Goal: Task Accomplishment & Management: Complete application form

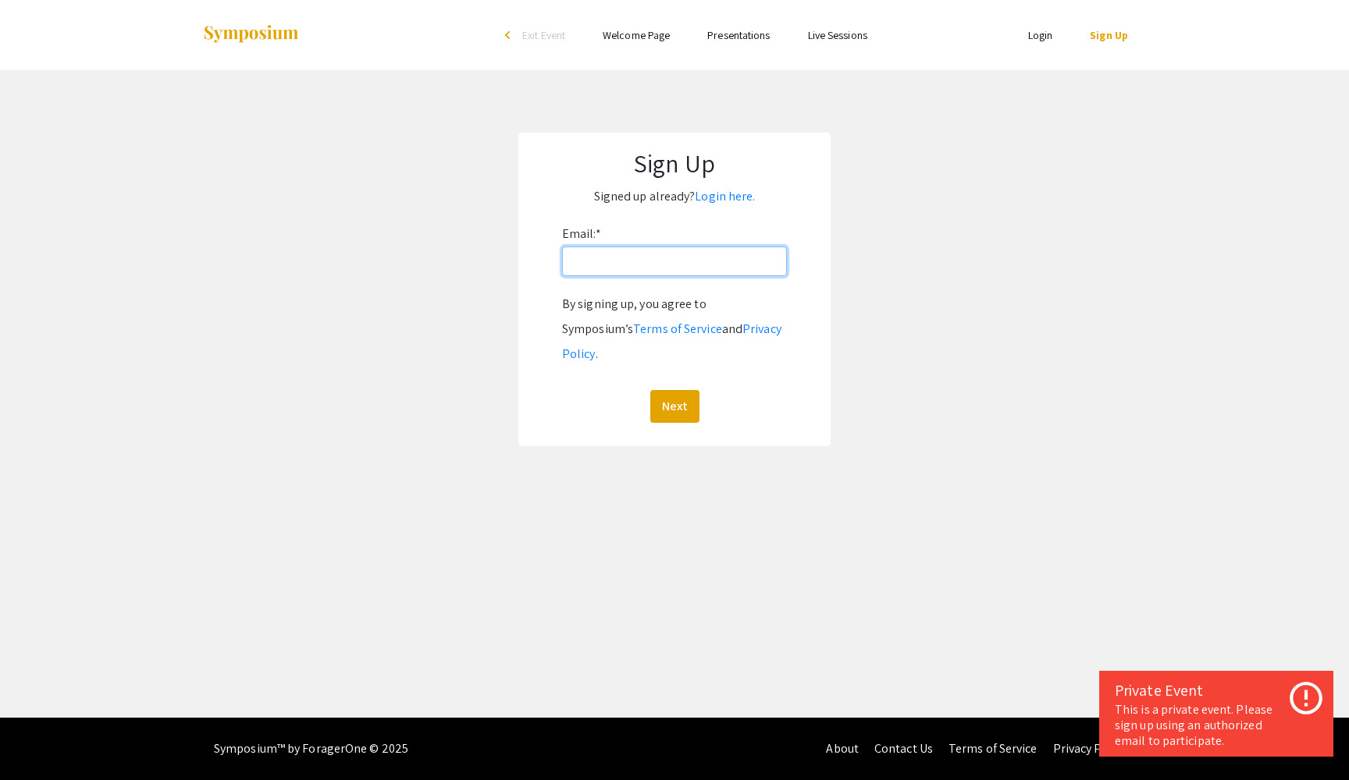
click at [646, 271] on input "Email: *" at bounding box center [674, 262] width 225 height 30
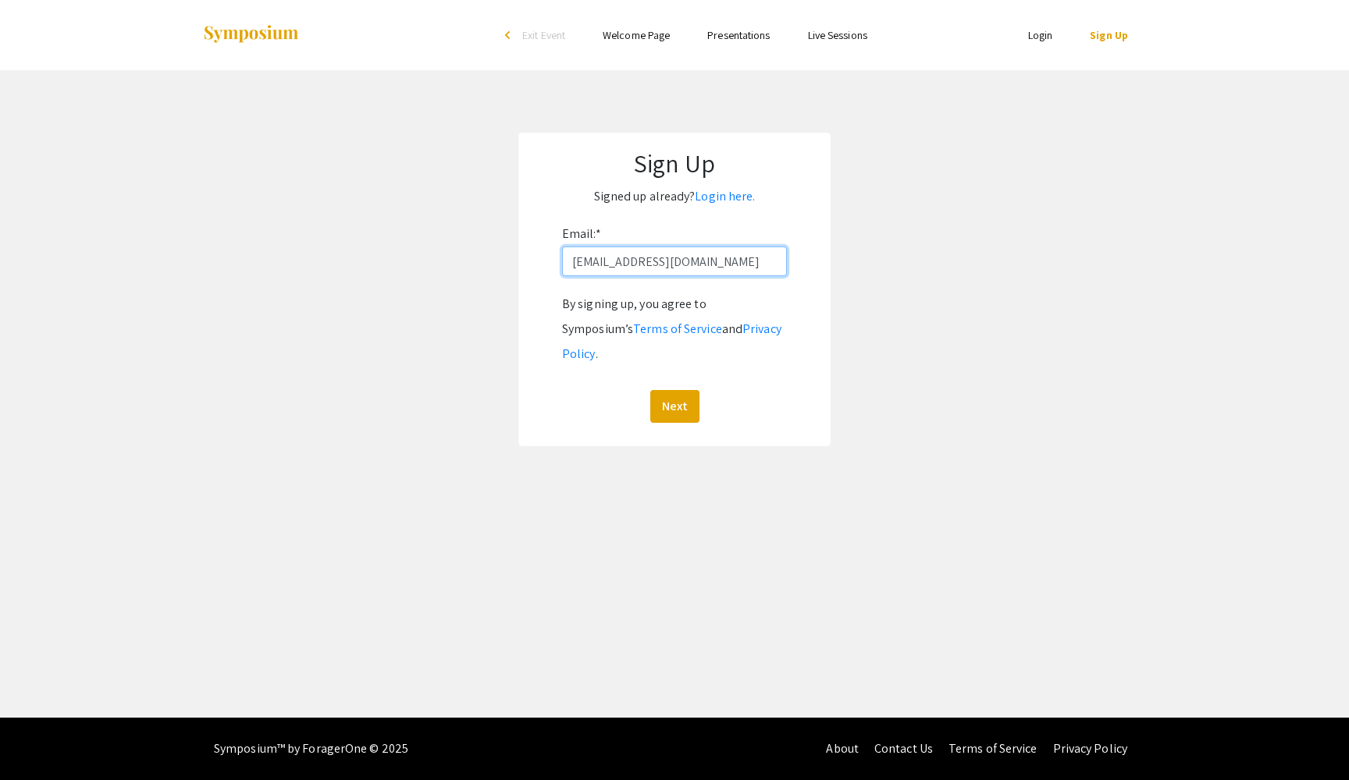
type input "[EMAIL_ADDRESS][DOMAIN_NAME]"
click at [674, 390] on button "Next" at bounding box center [674, 406] width 49 height 33
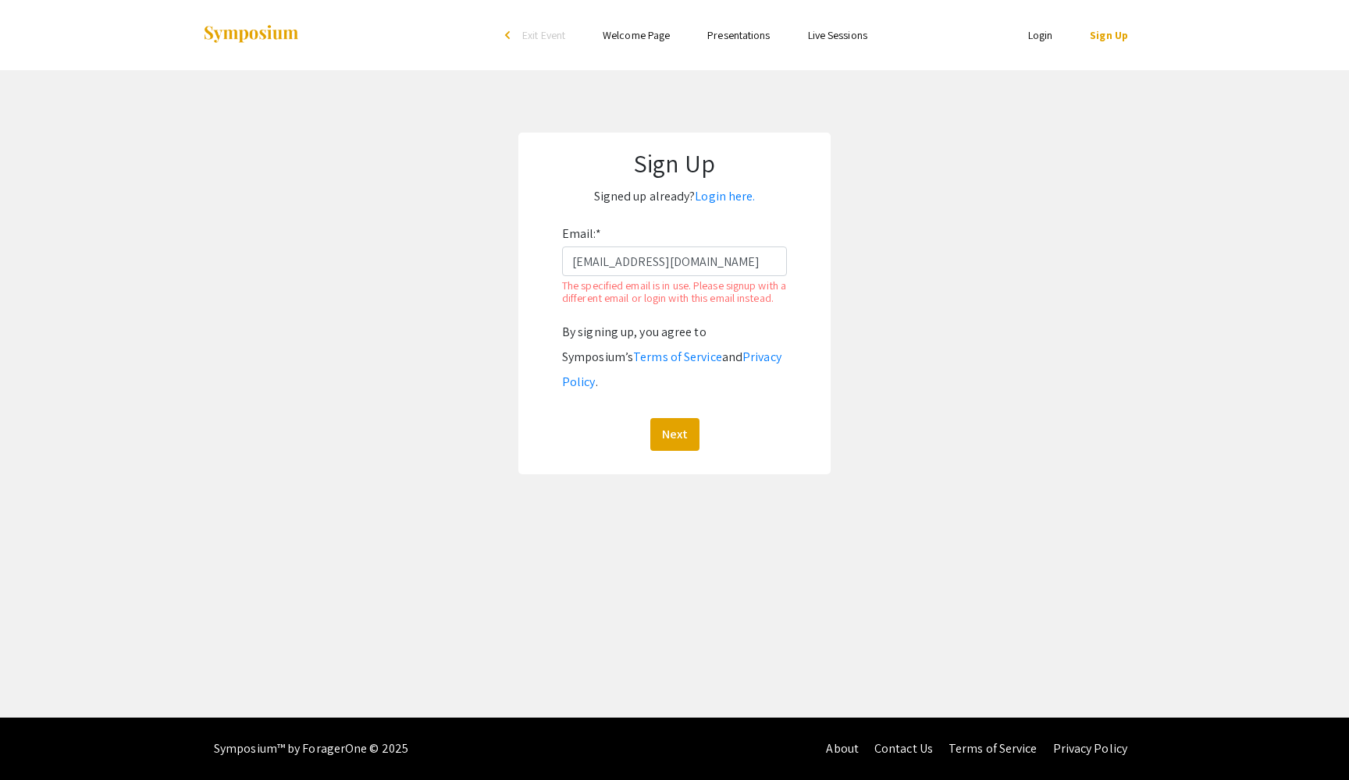
click at [1044, 51] on ul "Login Sign Up" at bounding box center [990, 35] width 311 height 70
click at [1036, 42] on li "Login" at bounding box center [1040, 35] width 62 height 19
click at [1029, 34] on link "Login" at bounding box center [1040, 35] width 25 height 14
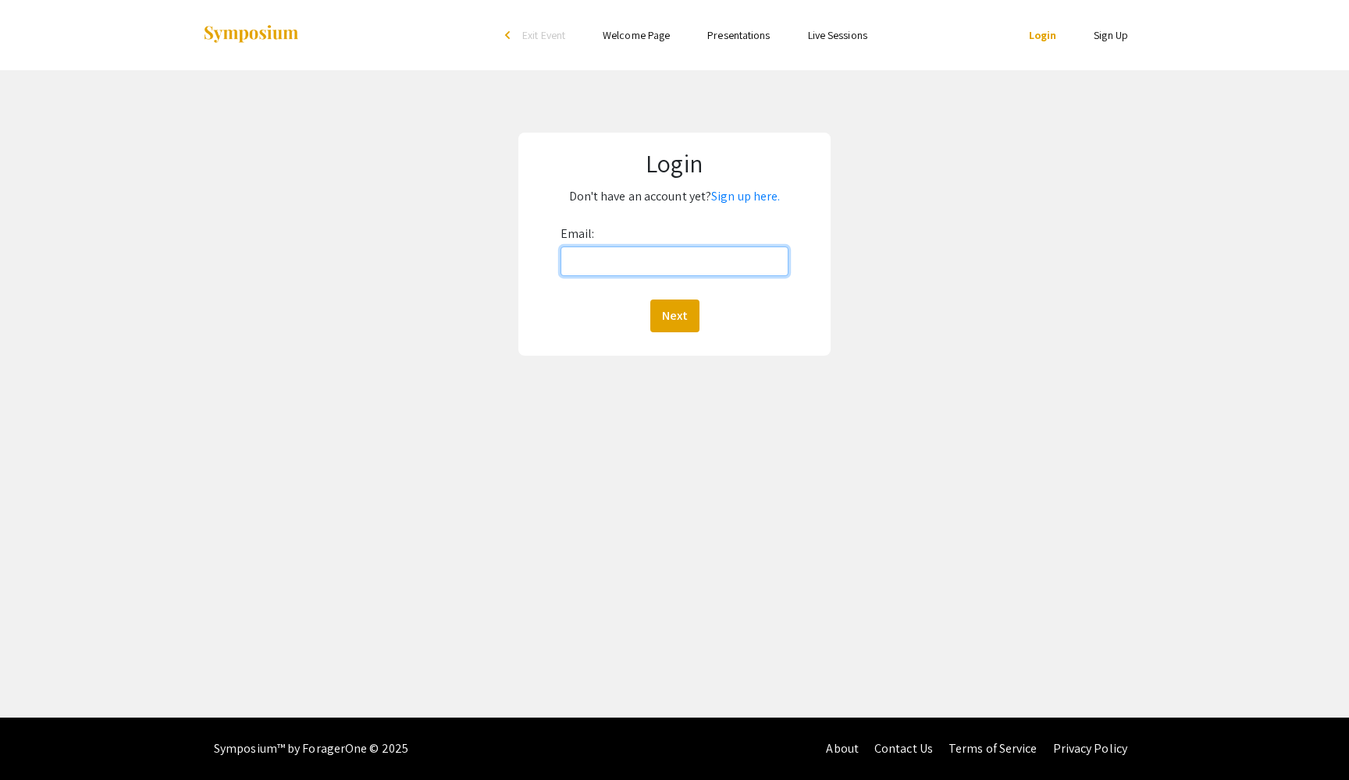
type input "[EMAIL_ADDRESS][DOMAIN_NAME]"
click at [674, 316] on button "Next" at bounding box center [674, 316] width 49 height 33
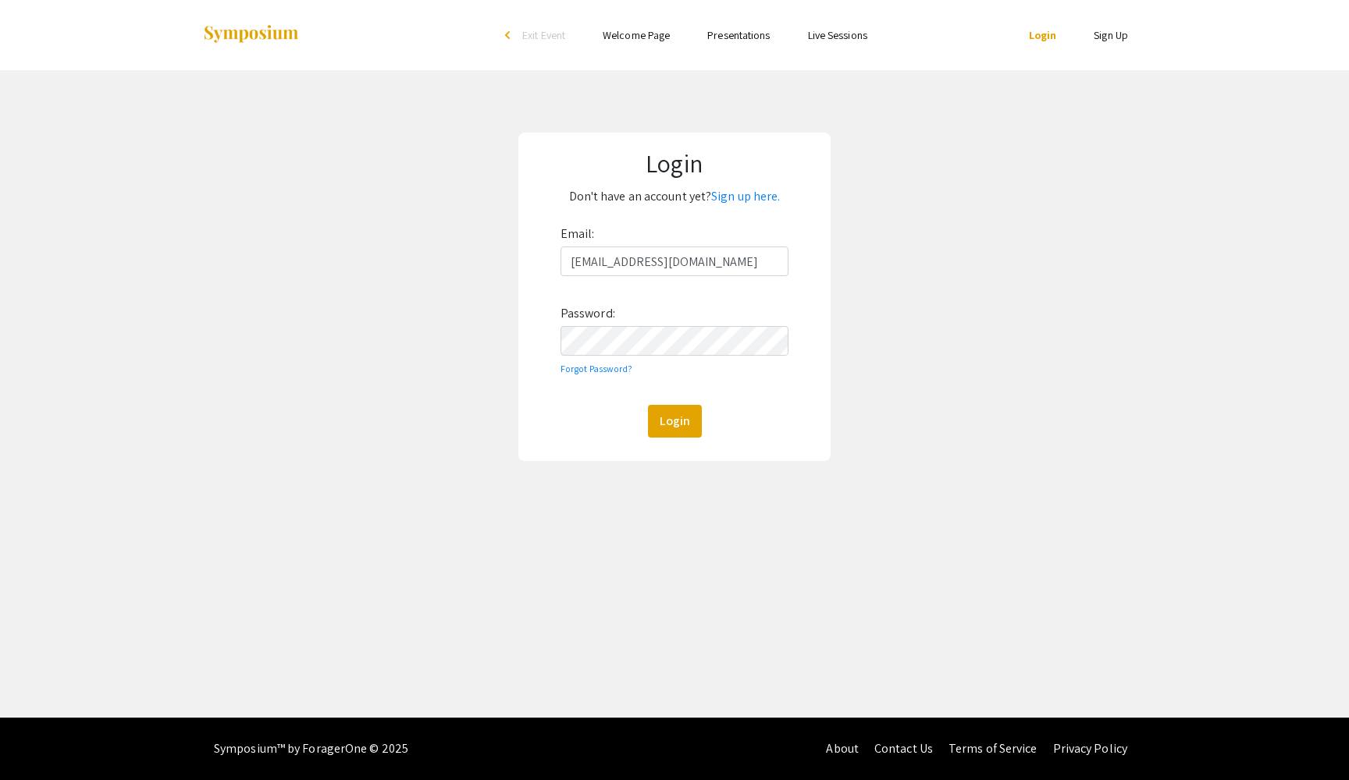
click at [674, 421] on button "Login" at bounding box center [675, 421] width 54 height 33
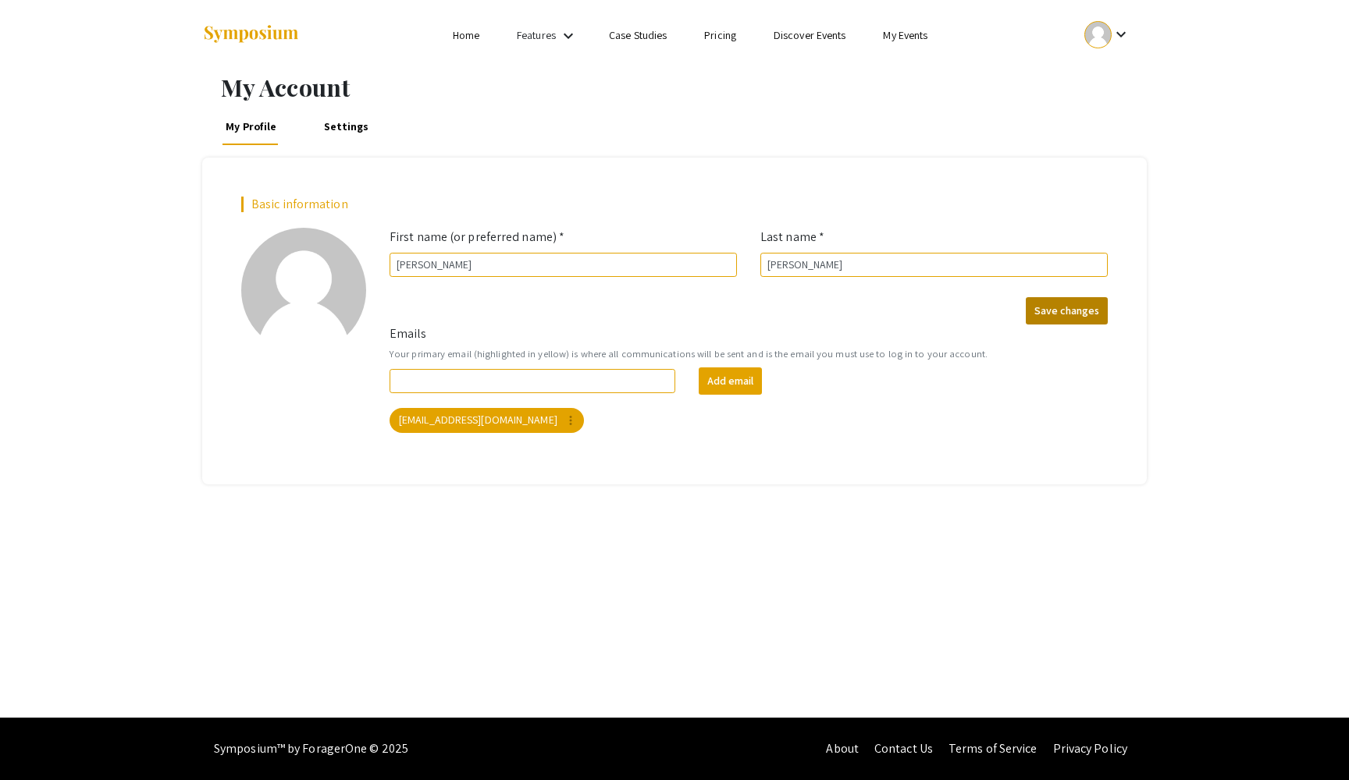
click at [1074, 312] on button "Save changes" at bounding box center [1067, 310] width 82 height 27
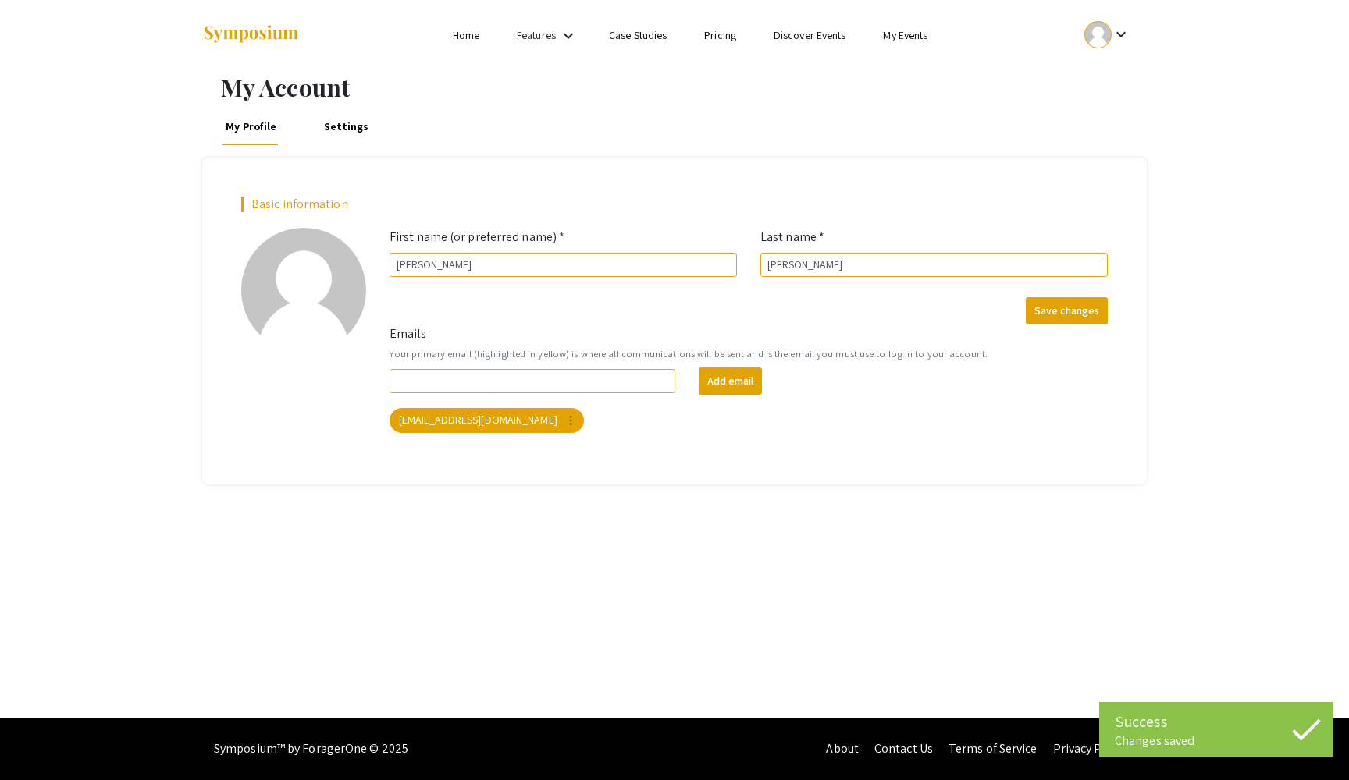
click at [471, 34] on link "Home" at bounding box center [466, 35] width 27 height 14
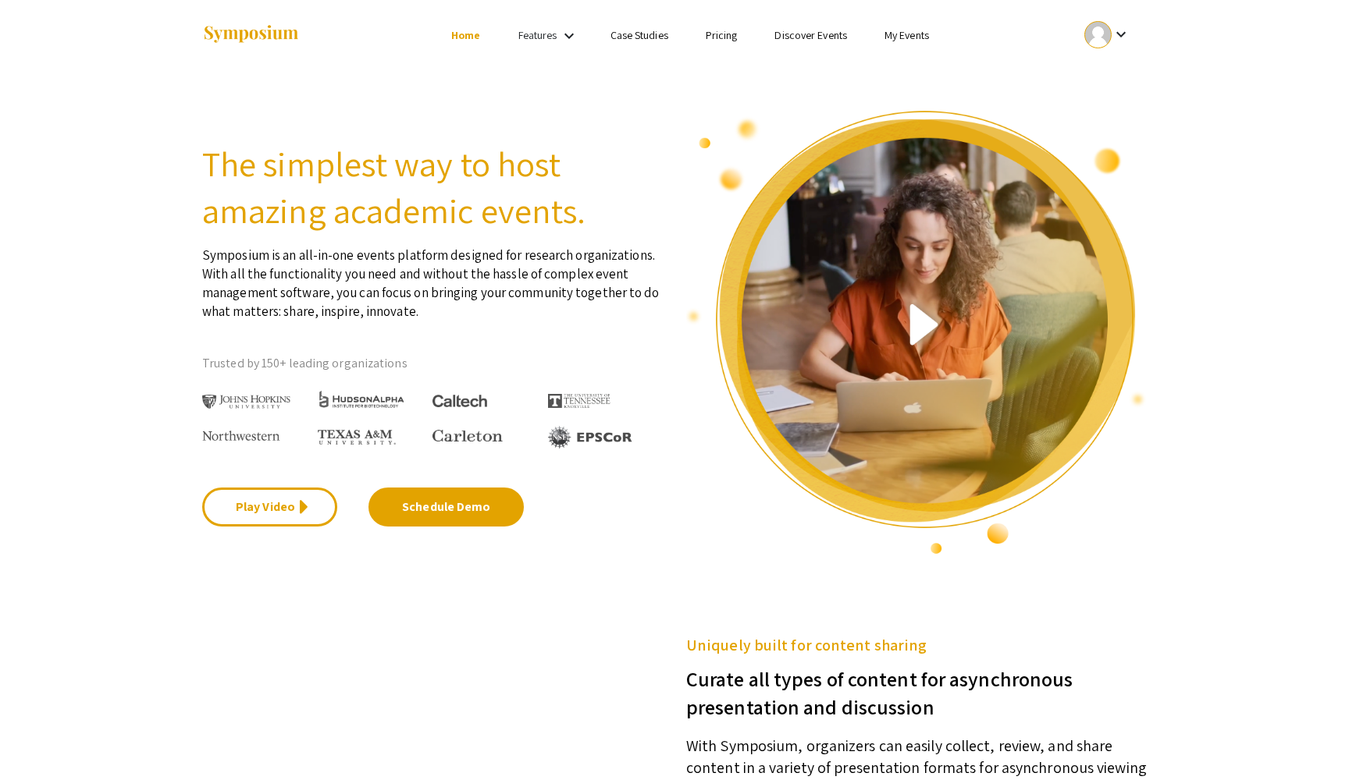
click at [548, 38] on link "Features" at bounding box center [537, 35] width 39 height 14
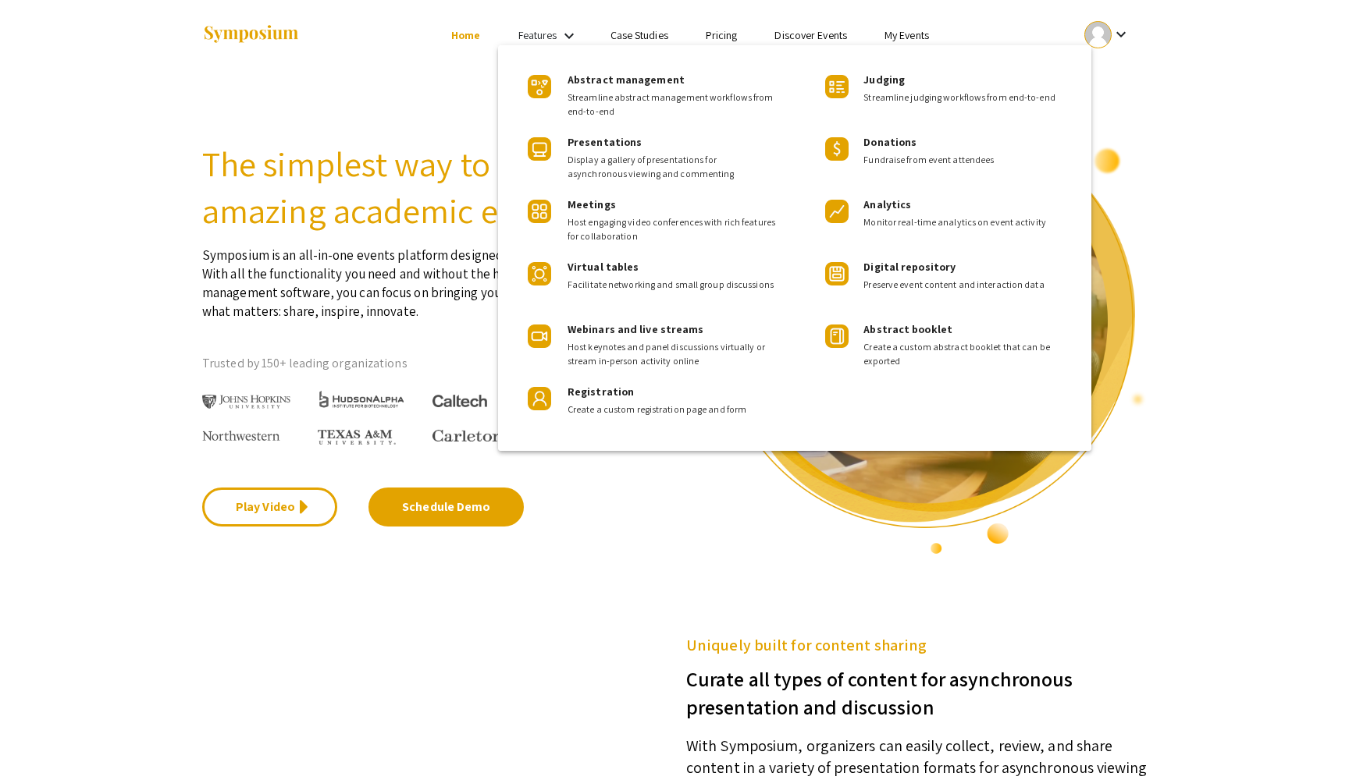
click at [439, 75] on div at bounding box center [674, 390] width 1349 height 780
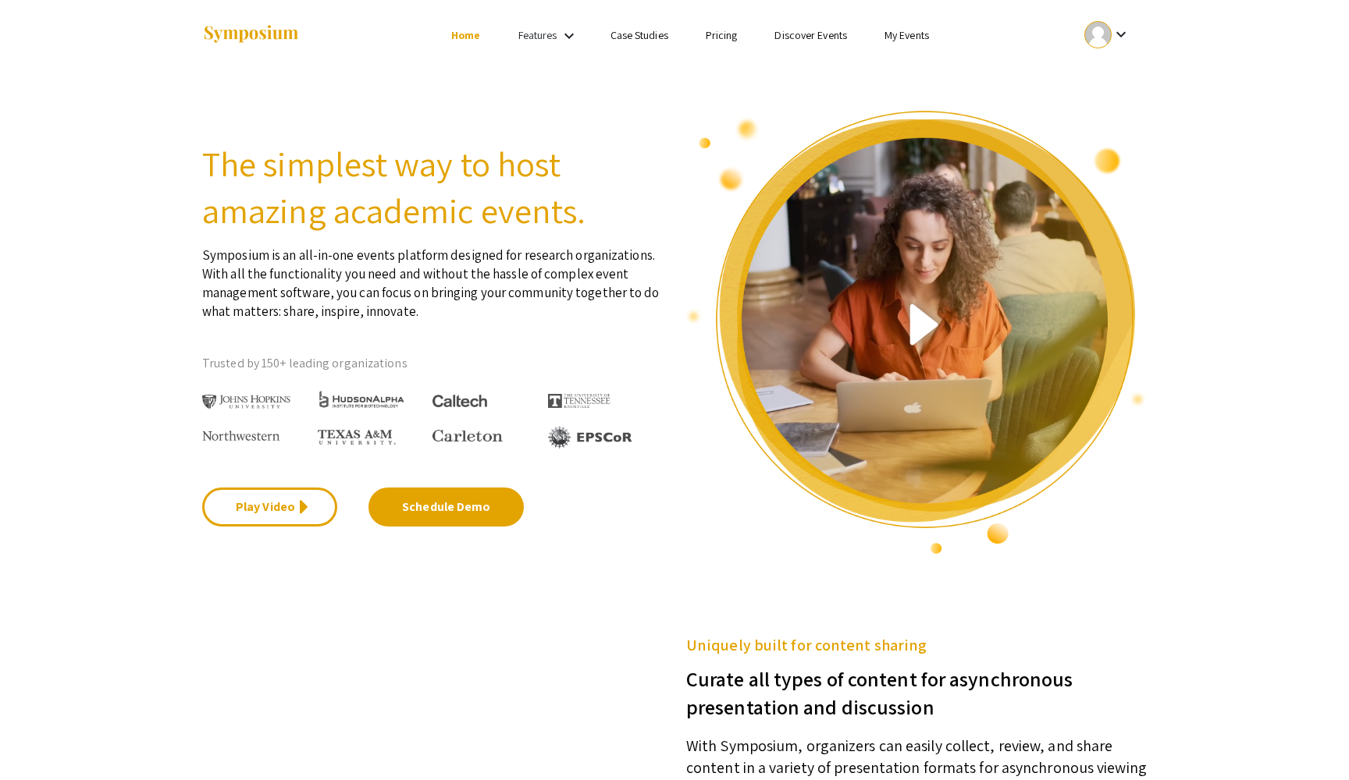
click at [546, 39] on link "Features" at bounding box center [537, 35] width 39 height 14
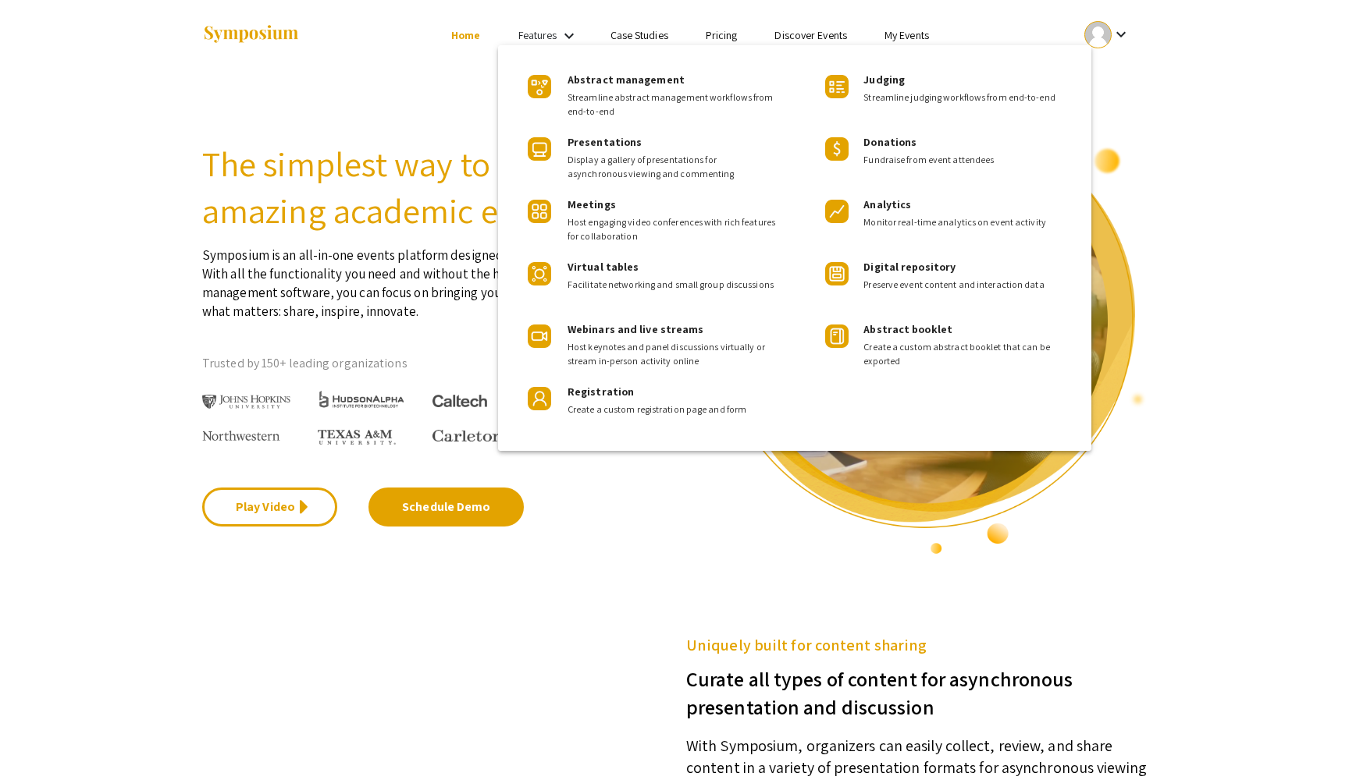
click at [404, 93] on div at bounding box center [674, 390] width 1349 height 780
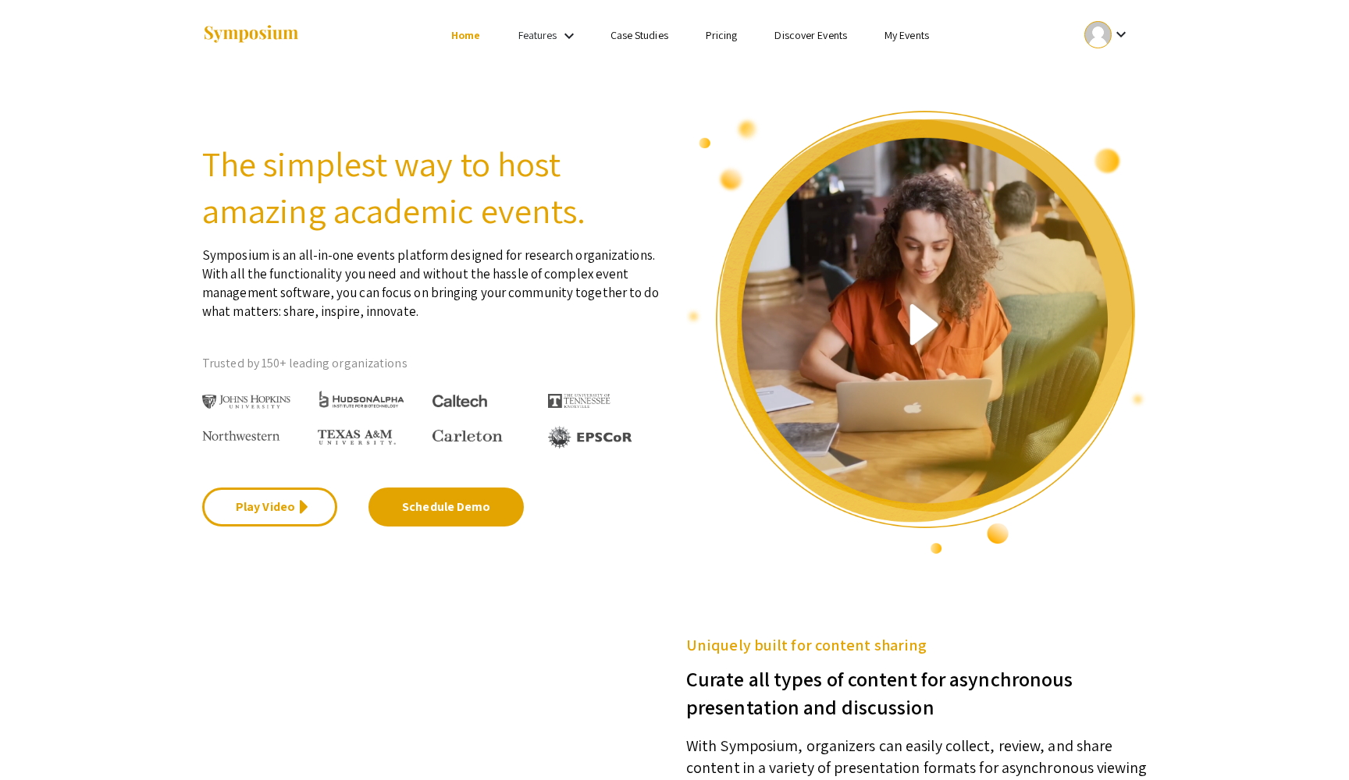
click at [548, 33] on link "Features" at bounding box center [537, 35] width 39 height 14
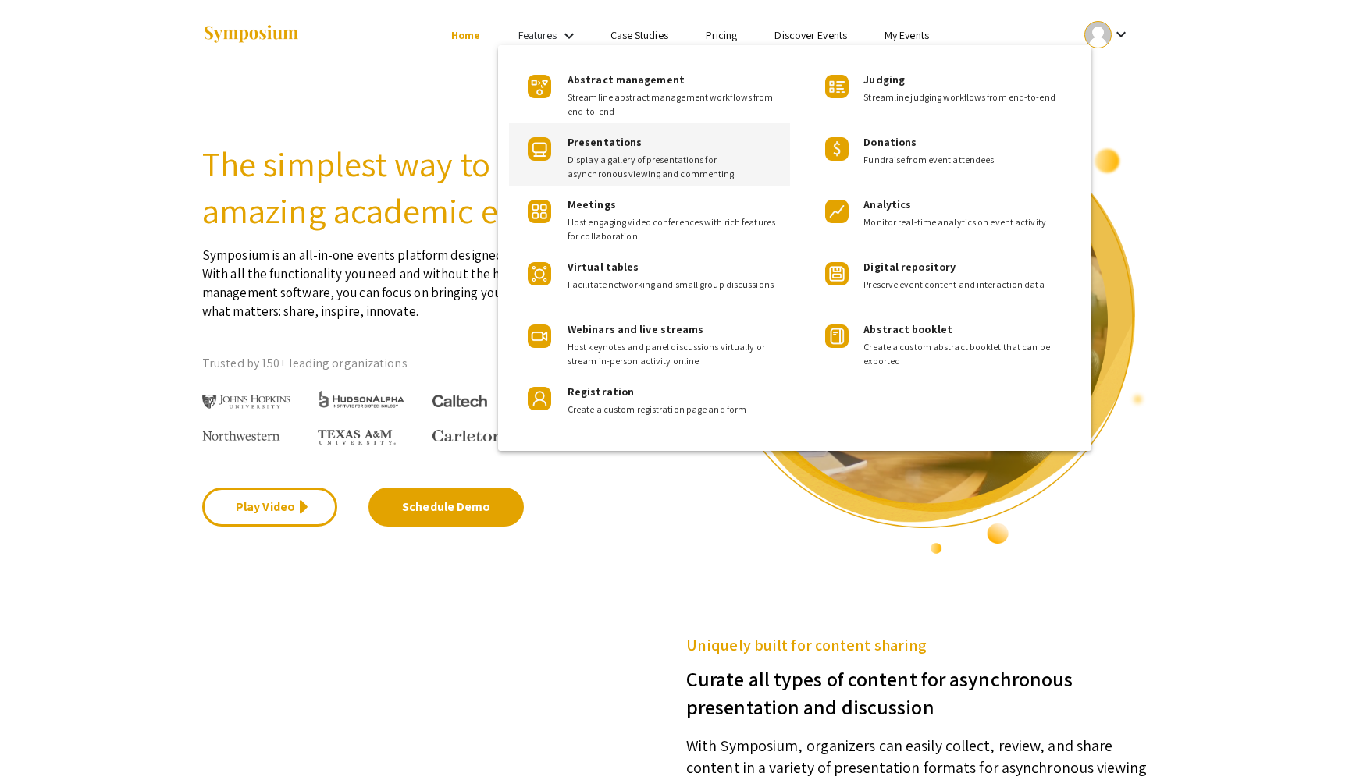
click at [631, 150] on div "Presentations Display a gallery of presentations for asynchronous viewing and c…" at bounding box center [672, 152] width 210 height 58
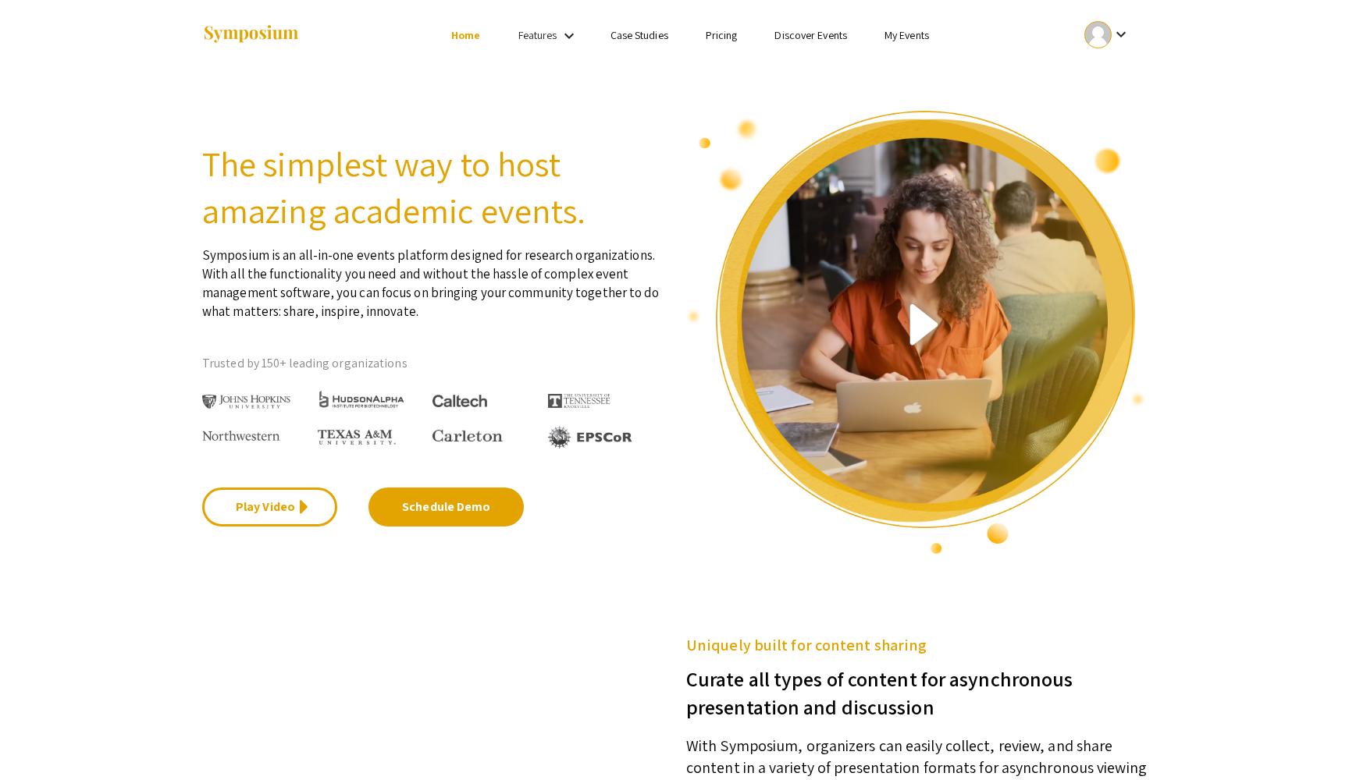
click at [557, 34] on div "Features keyboard_arrow_down" at bounding box center [549, 36] width 62 height 20
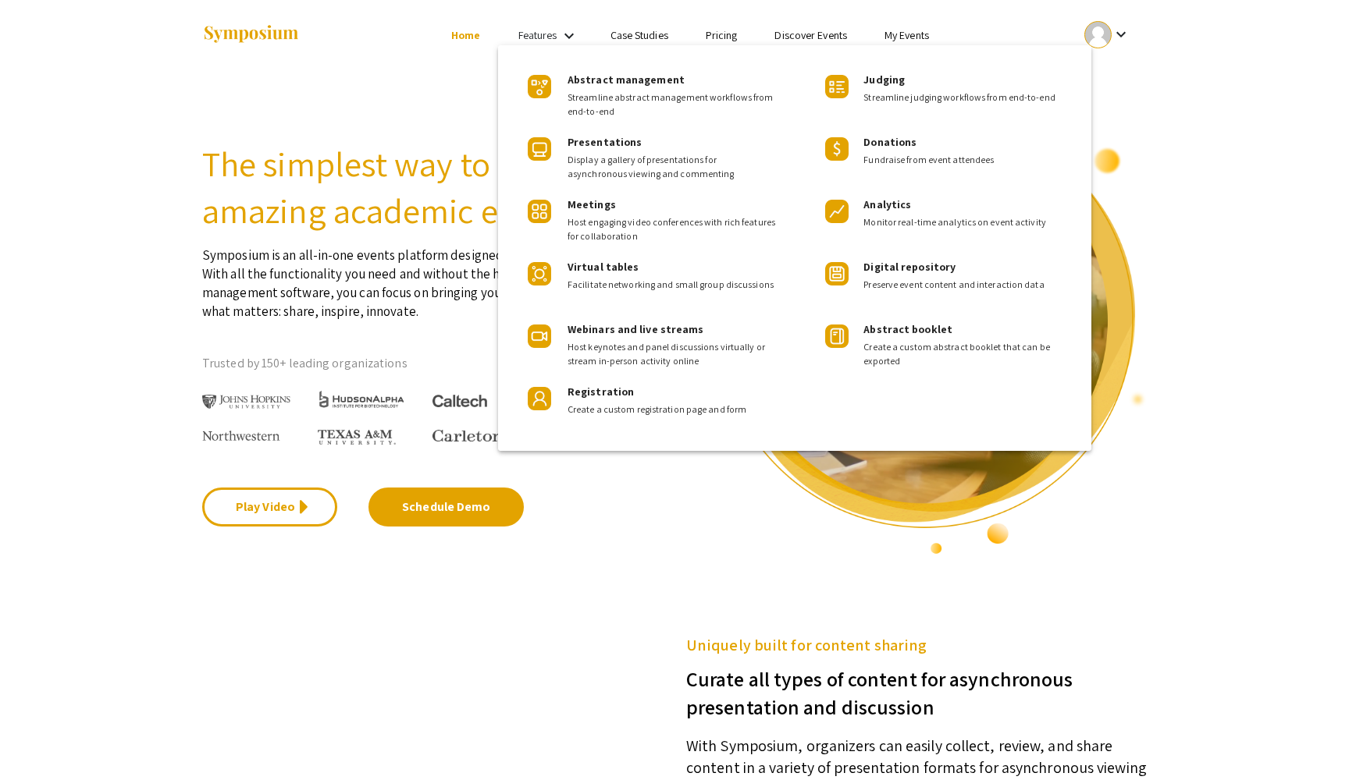
click at [93, 193] on div at bounding box center [674, 390] width 1349 height 780
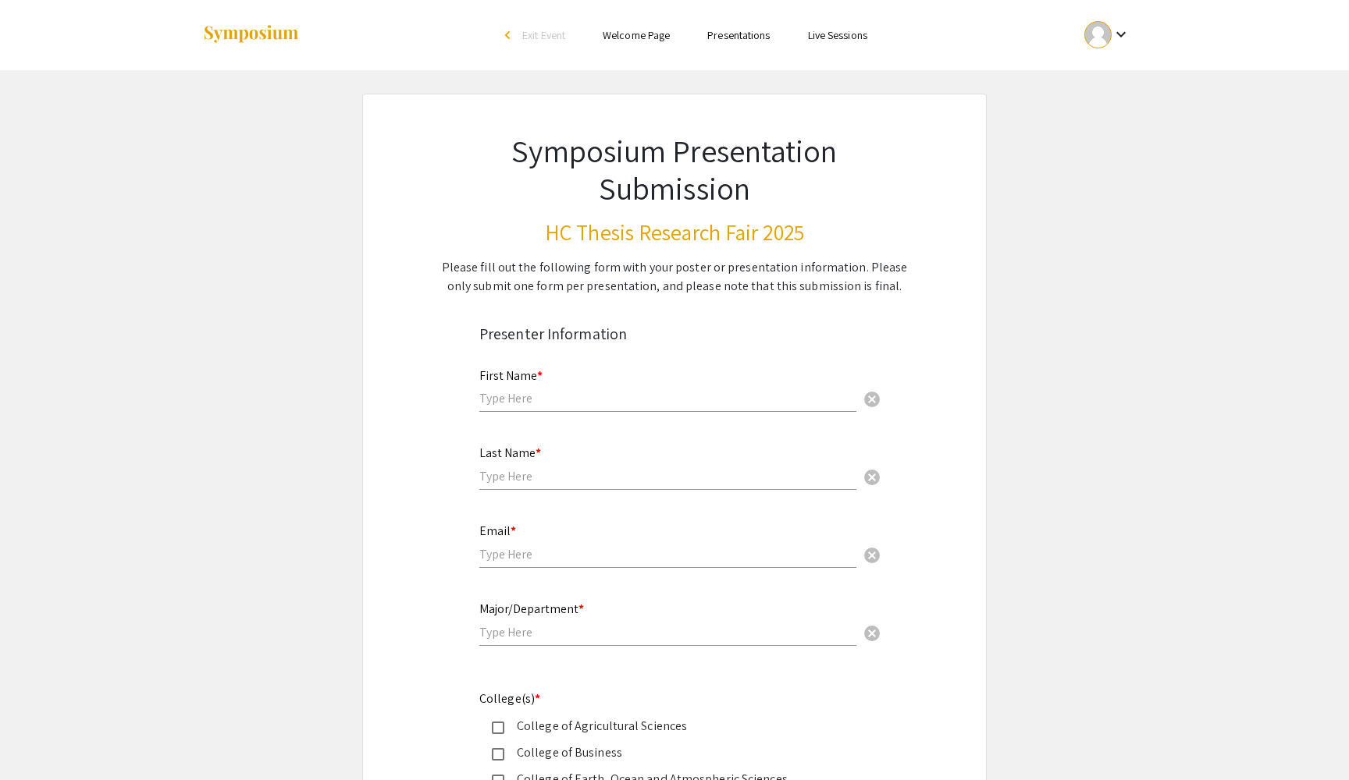
click at [520, 387] on div "First Name * cancel" at bounding box center [667, 383] width 377 height 59
type input "[PERSON_NAME]"
type input "bradshaj"
type input "[EMAIL_ADDRESS][DOMAIN_NAME]"
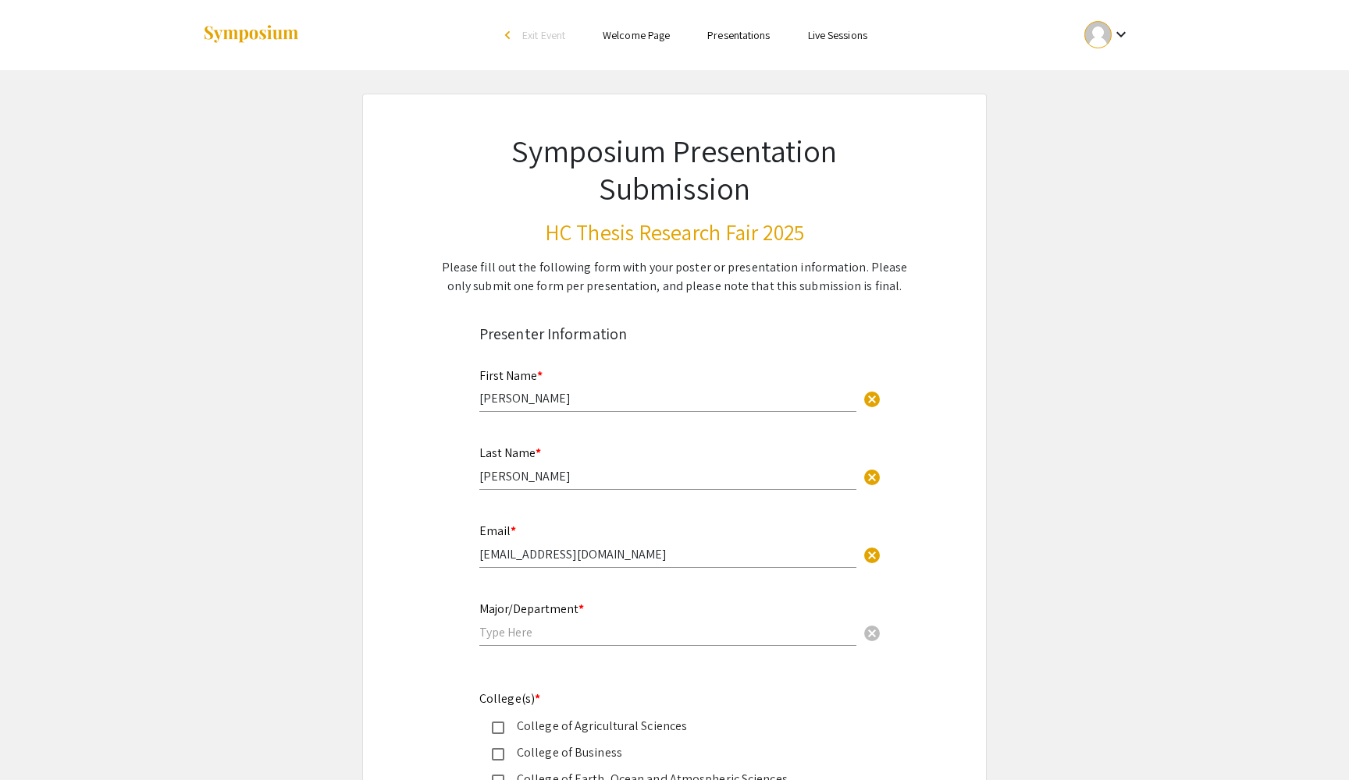
click at [519, 654] on div "Major/Department * cancel" at bounding box center [667, 624] width 377 height 75
click at [507, 638] on input "text" at bounding box center [667, 632] width 377 height 16
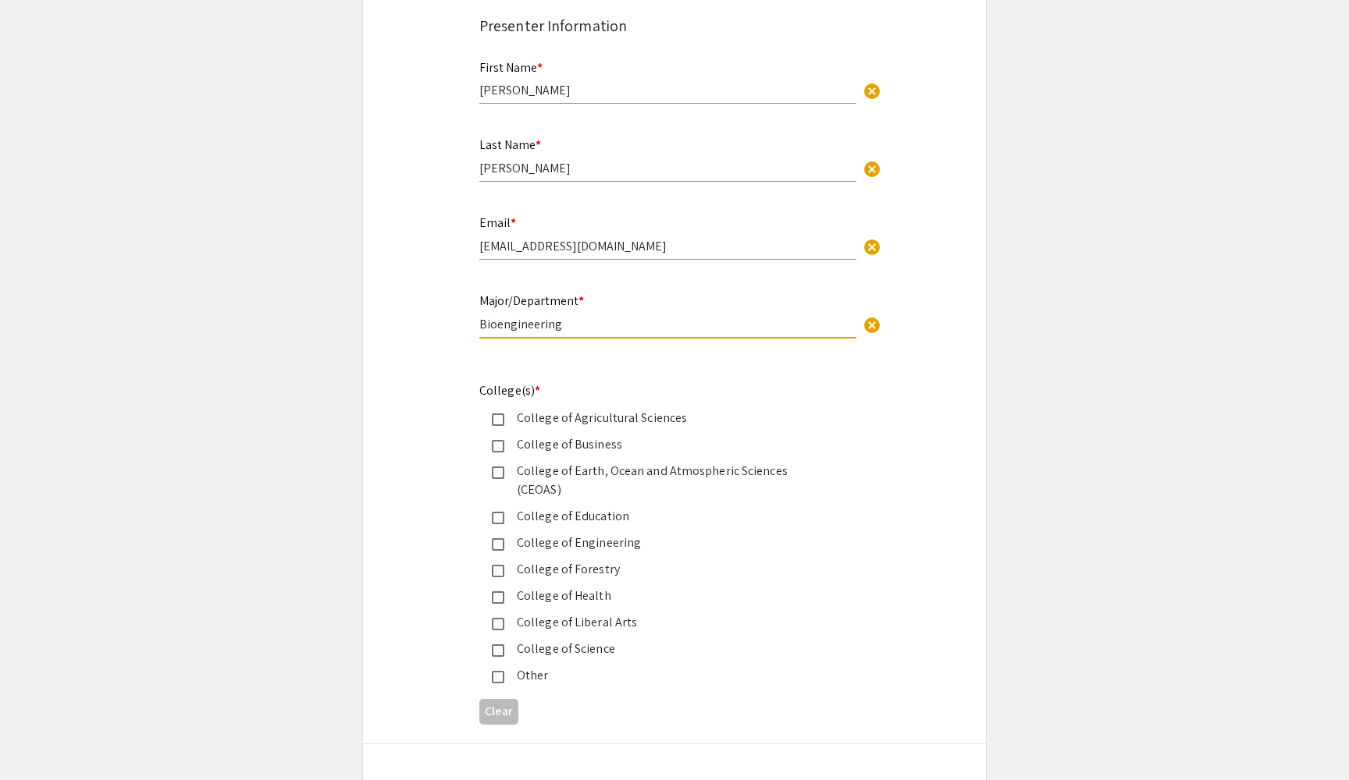
scroll to position [325, 0]
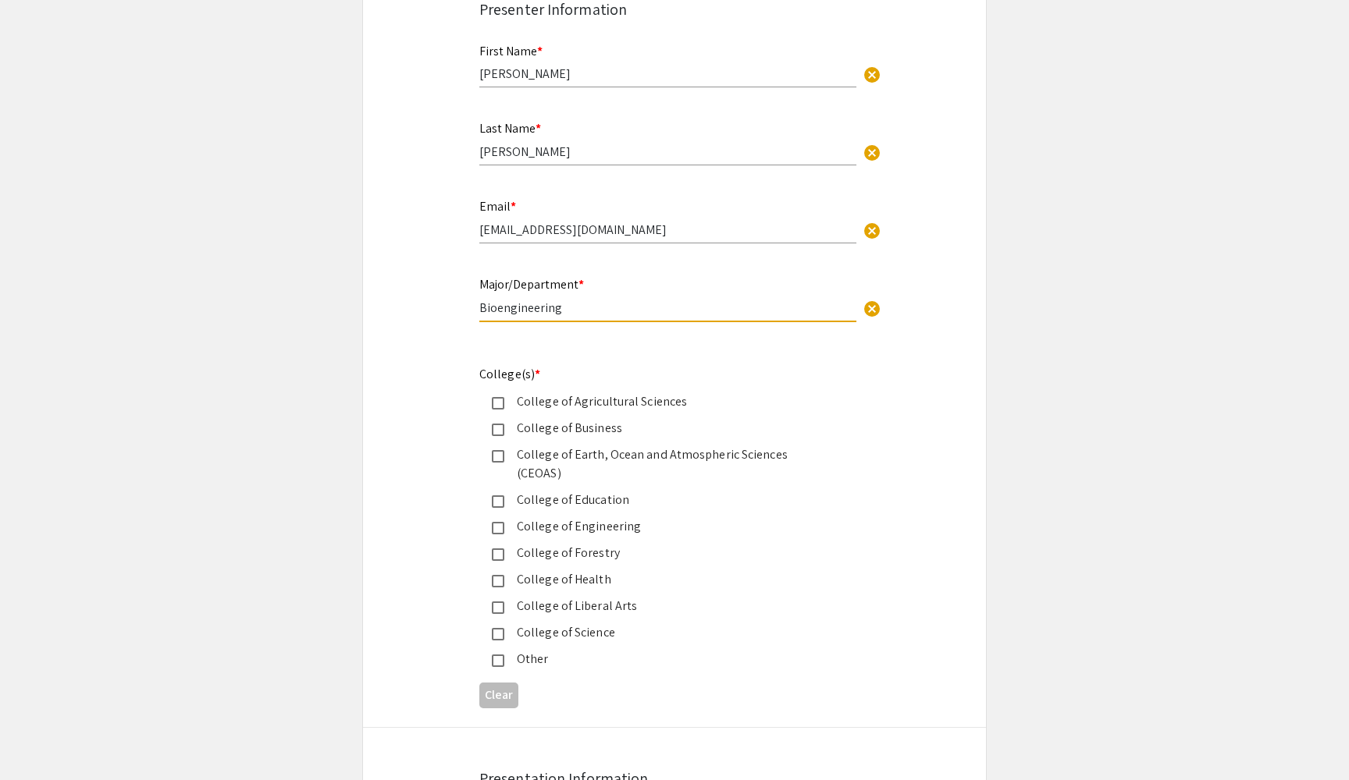
type input "Bioengineering"
click at [489, 517] on div "College of Engineering" at bounding box center [661, 526] width 365 height 19
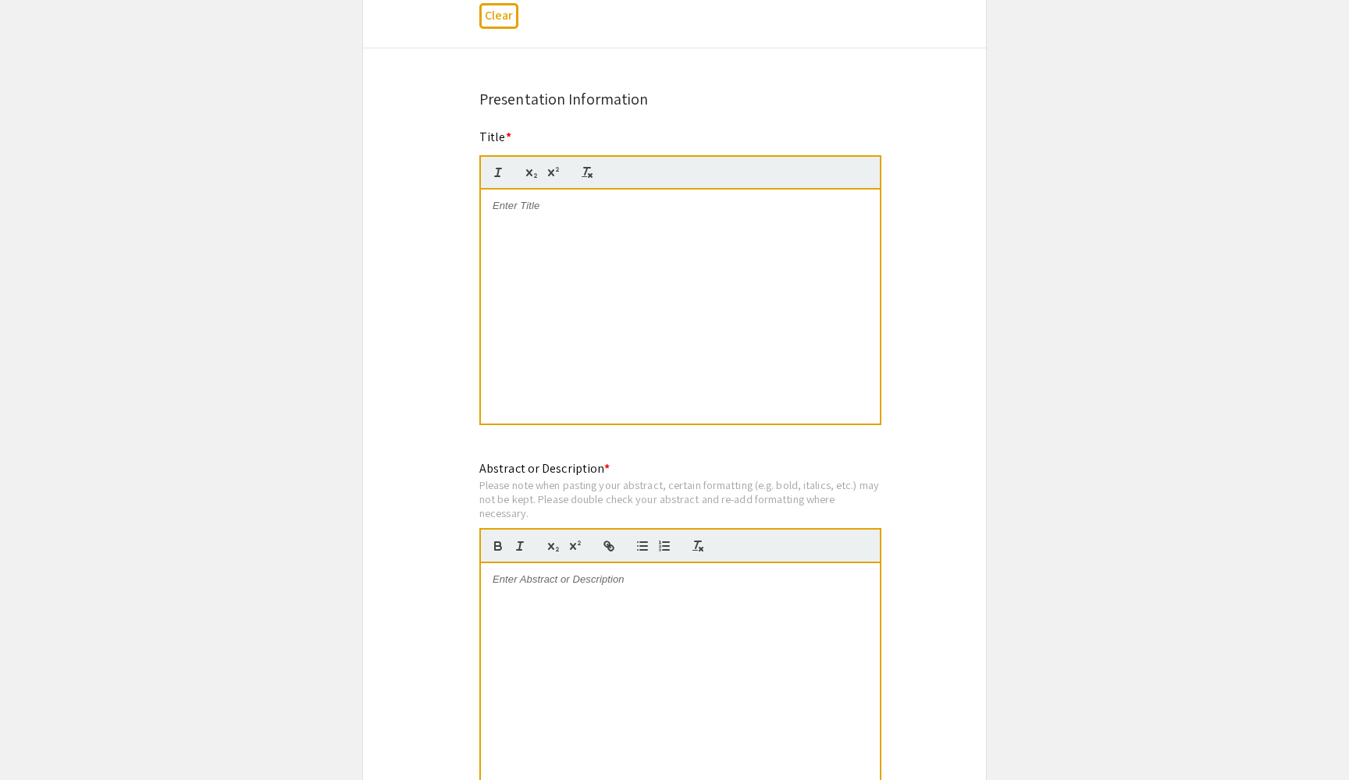
scroll to position [1015, 0]
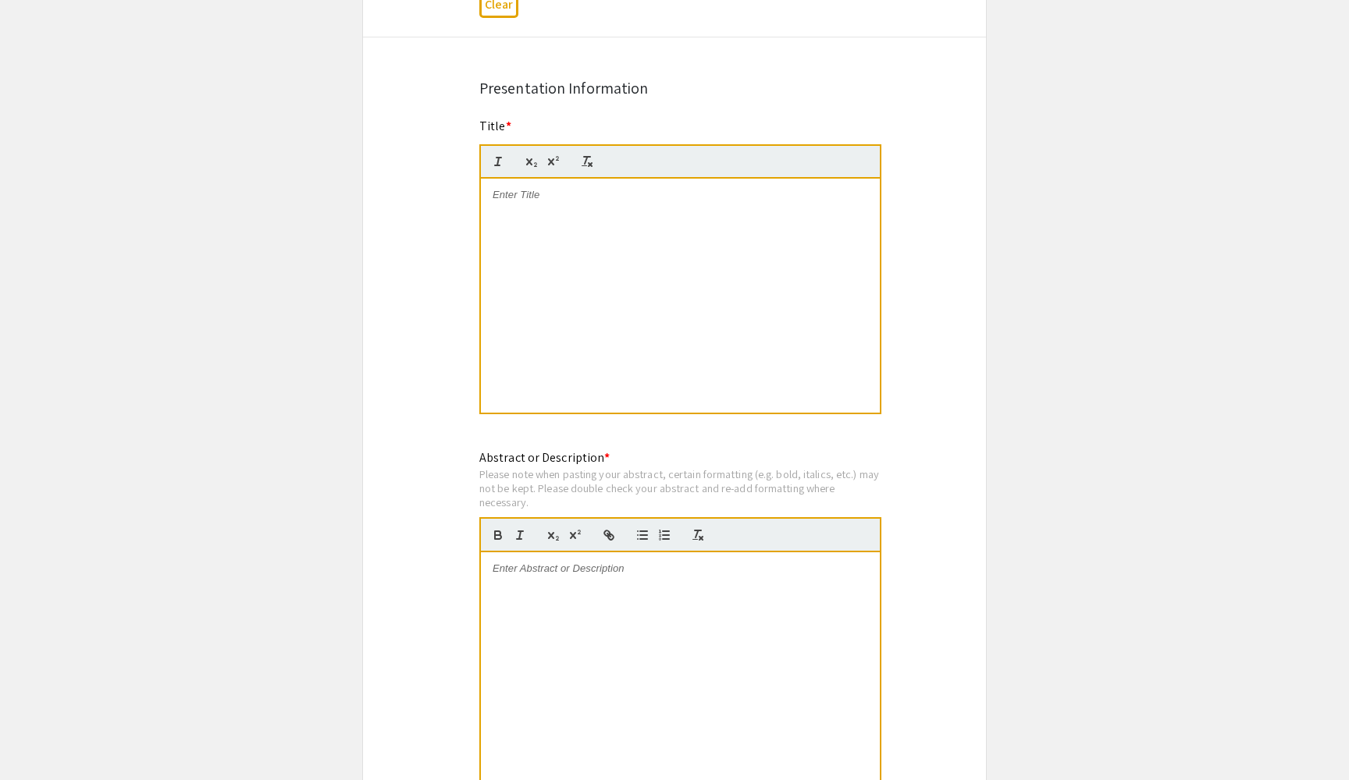
click at [567, 291] on div at bounding box center [680, 296] width 399 height 234
click at [627, 569] on div at bounding box center [680, 670] width 399 height 234
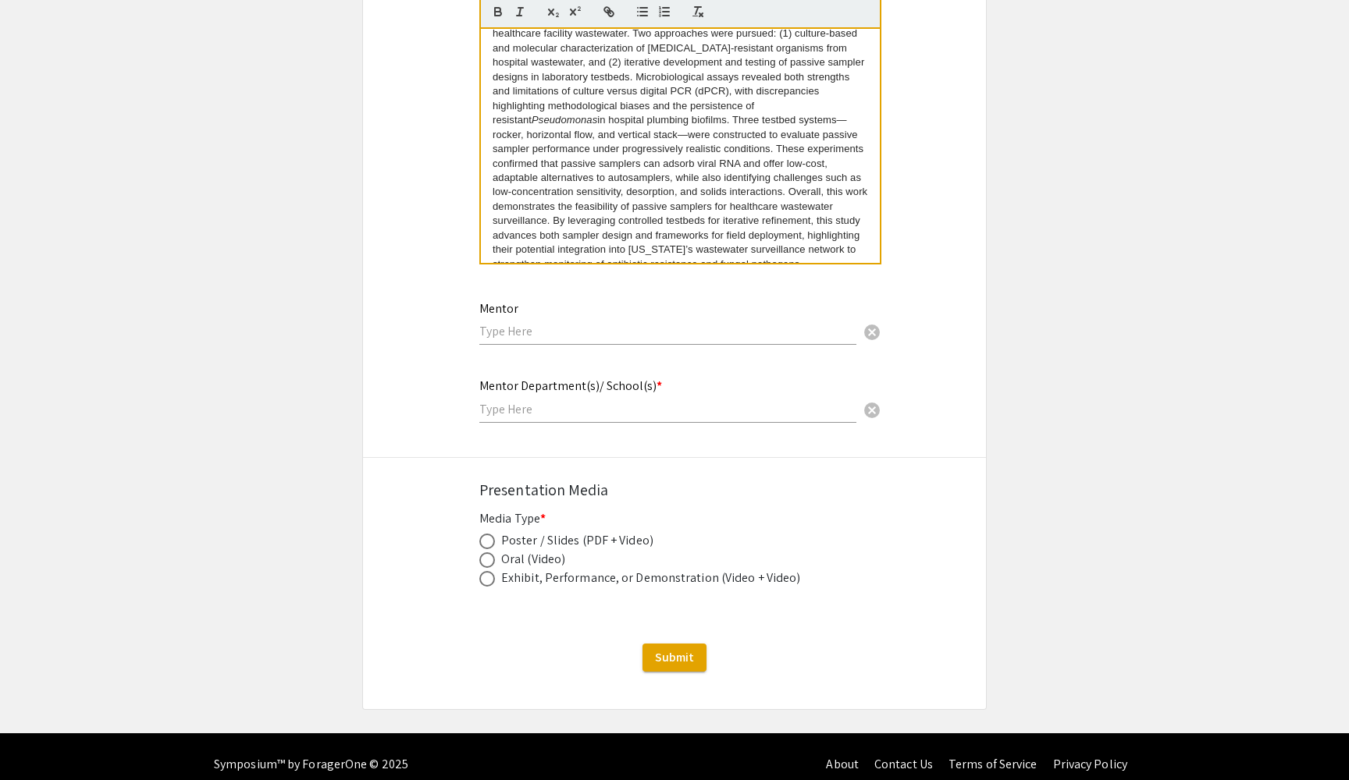
scroll to position [1538, 0]
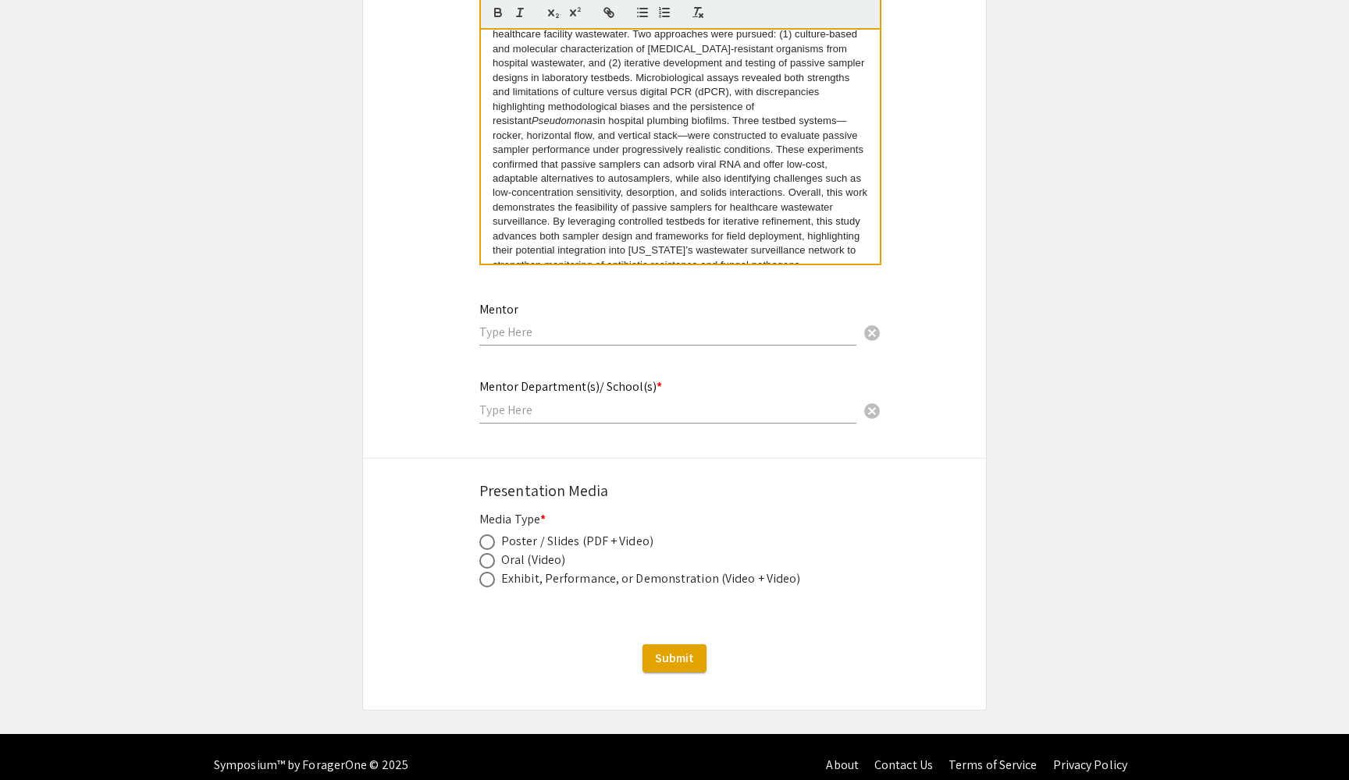
click at [507, 324] on input "text" at bounding box center [667, 332] width 377 height 16
type input "[PERSON_NAME]"
click at [553, 402] on input "text" at bounding box center [667, 410] width 377 height 16
type input "College of Chemical Biological and Environmental Engineering"
click at [672, 485] on div "Presentation Media" at bounding box center [674, 490] width 390 height 23
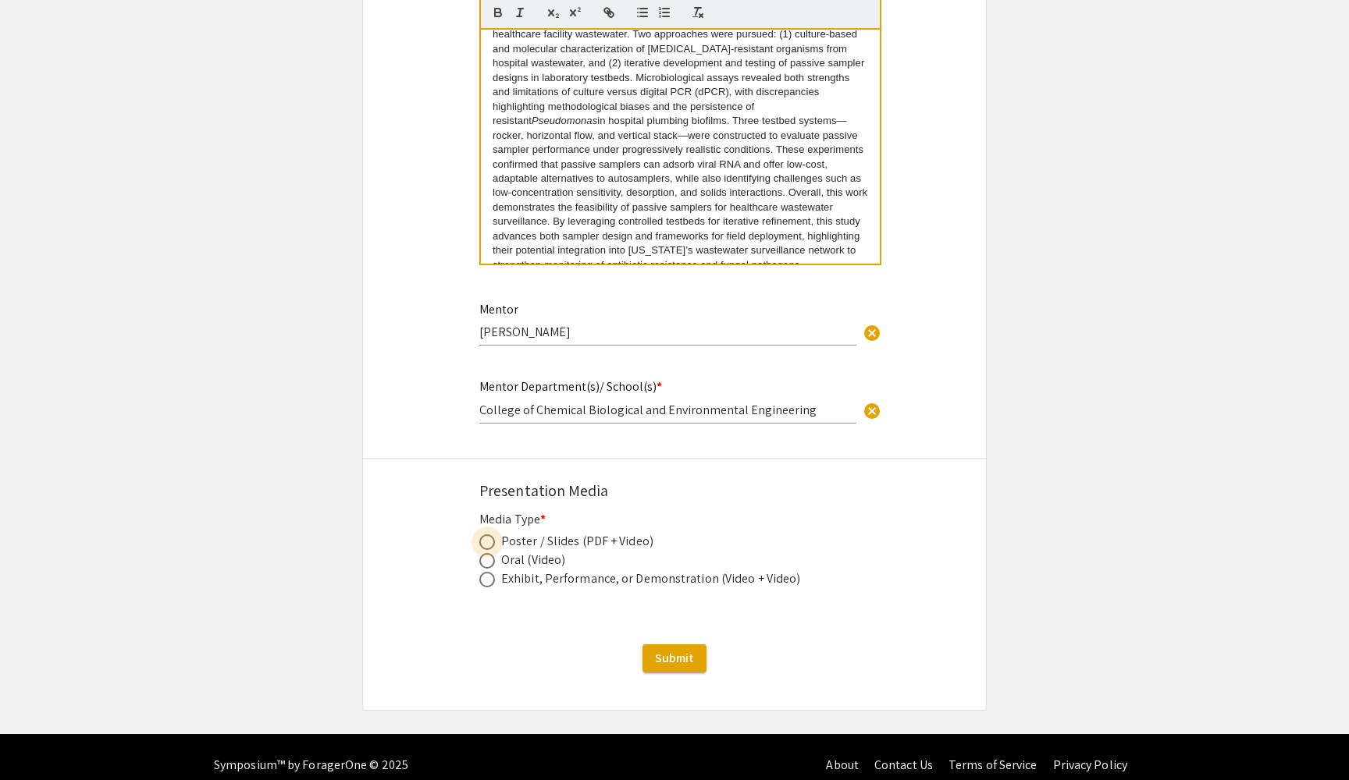
click at [483, 535] on span at bounding box center [487, 543] width 16 height 16
click at [483, 535] on input "radio" at bounding box center [487, 543] width 16 height 16
radio input "true"
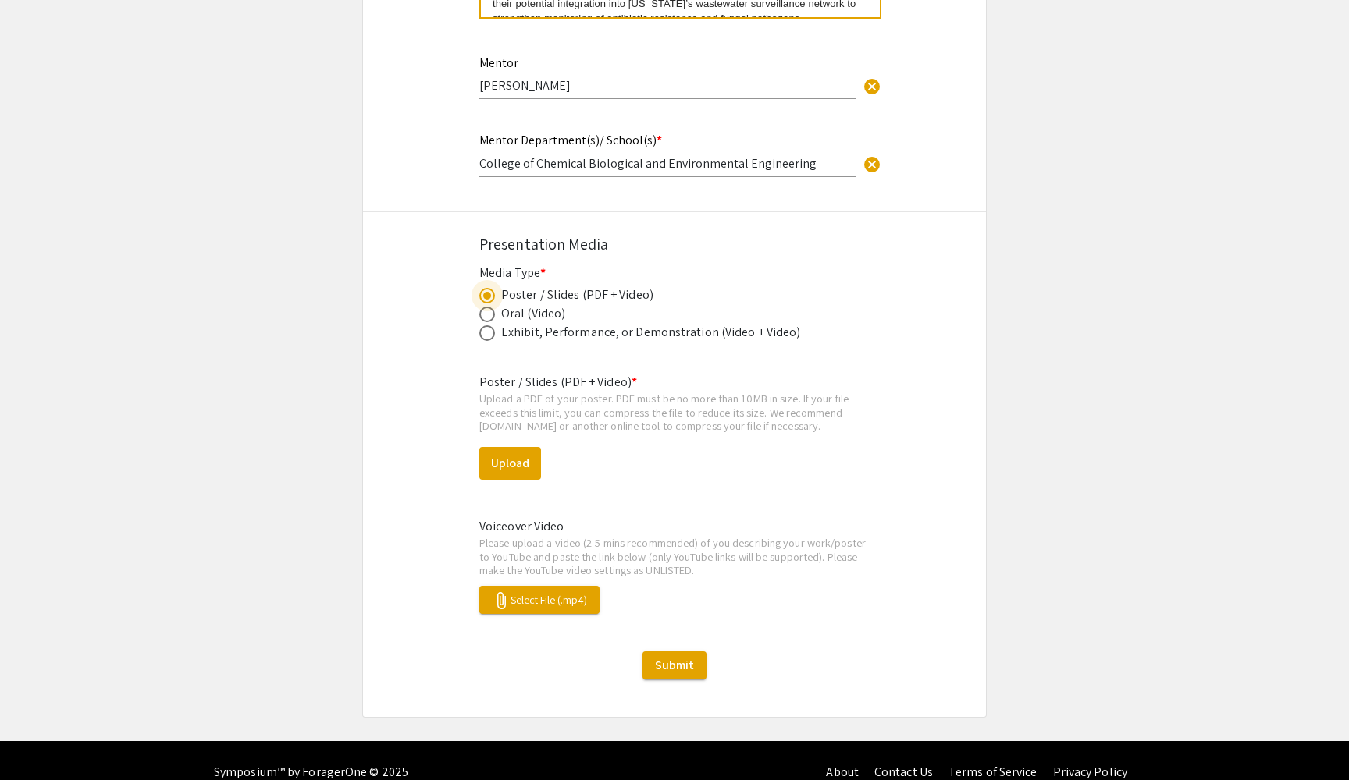
scroll to position [1789, 0]
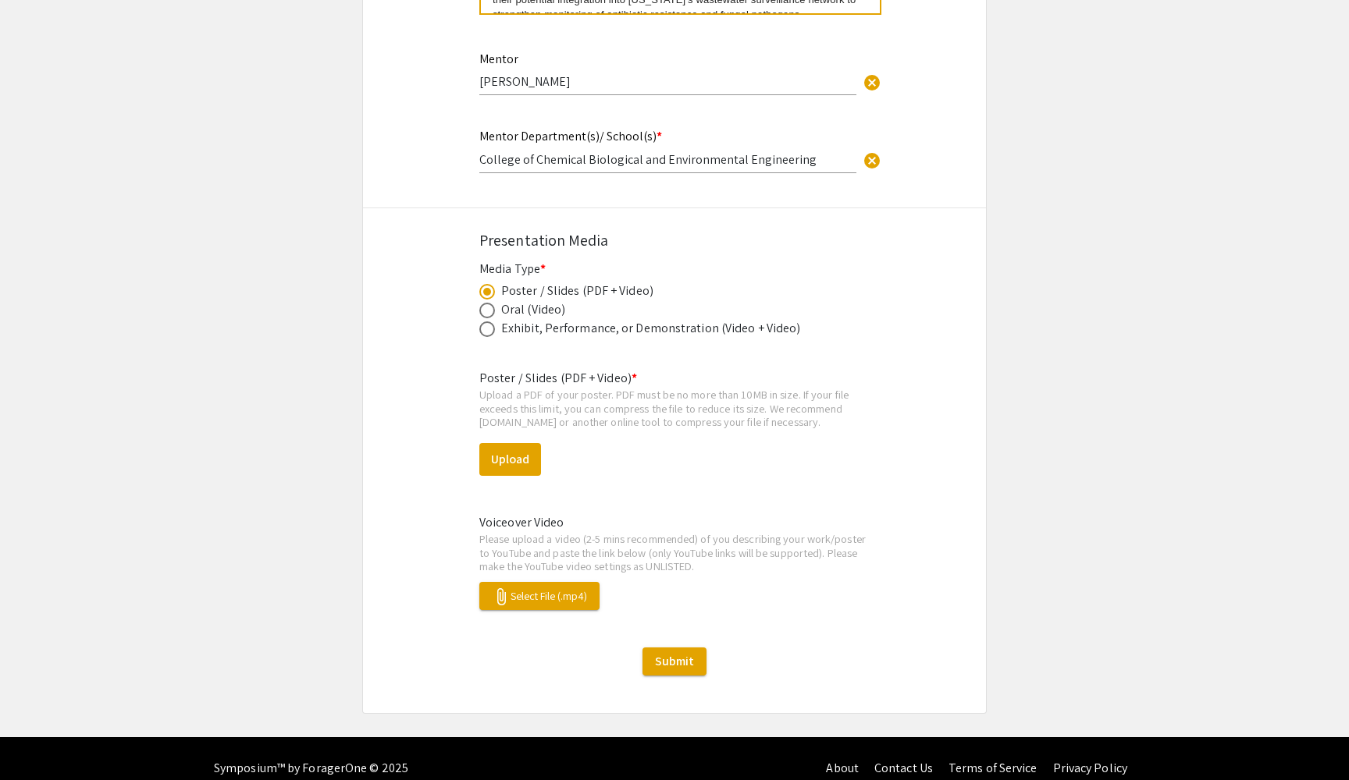
click at [489, 300] on mat-radio-button at bounding box center [490, 309] width 22 height 19
click at [489, 303] on span at bounding box center [487, 311] width 16 height 16
click at [489, 303] on input "radio" at bounding box center [487, 311] width 16 height 16
radio input "true"
